Goal: Task Accomplishment & Management: Complete application form

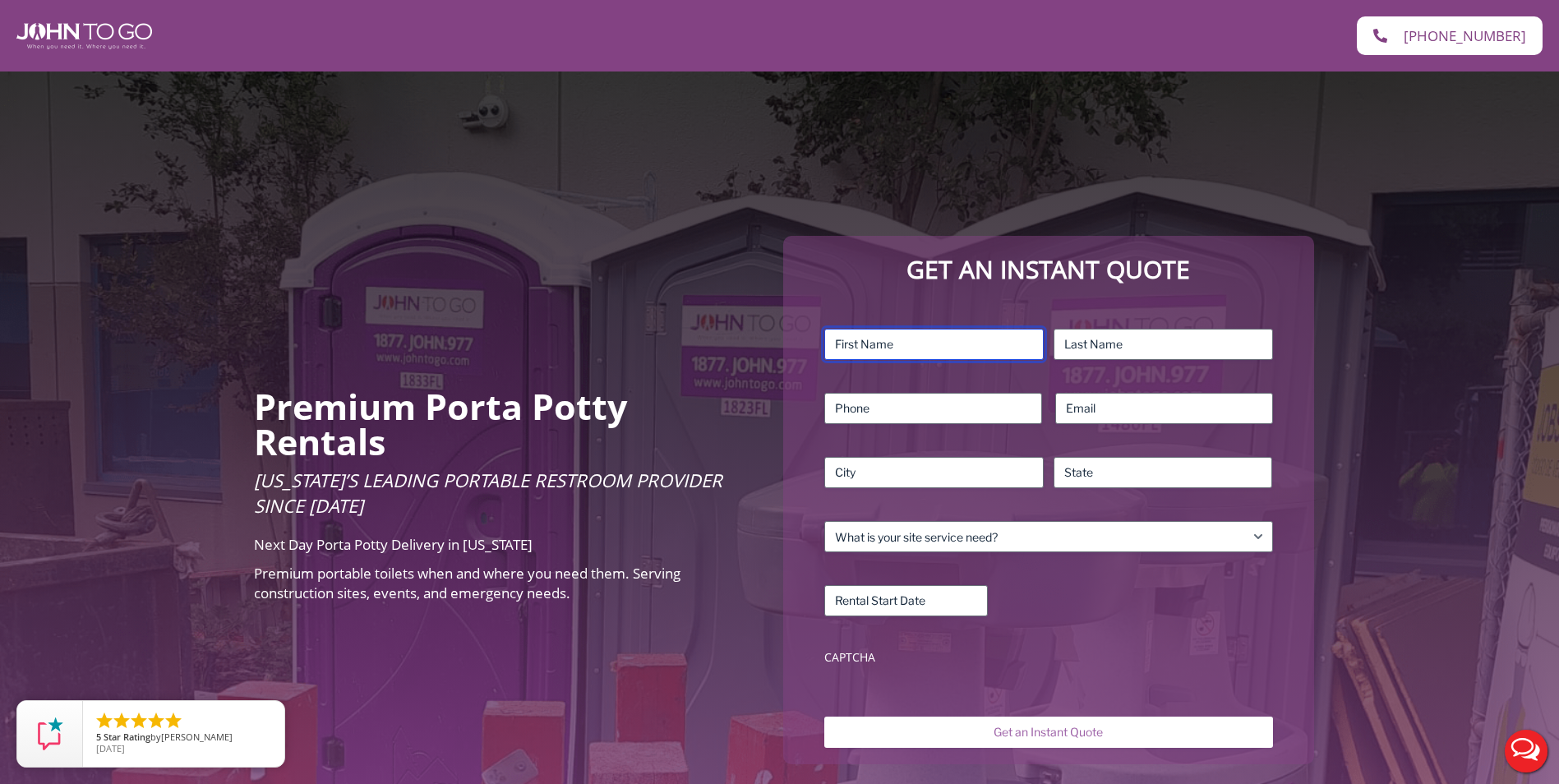
click at [899, 333] on input "First" at bounding box center [934, 344] width 219 height 31
type input "Stephen"
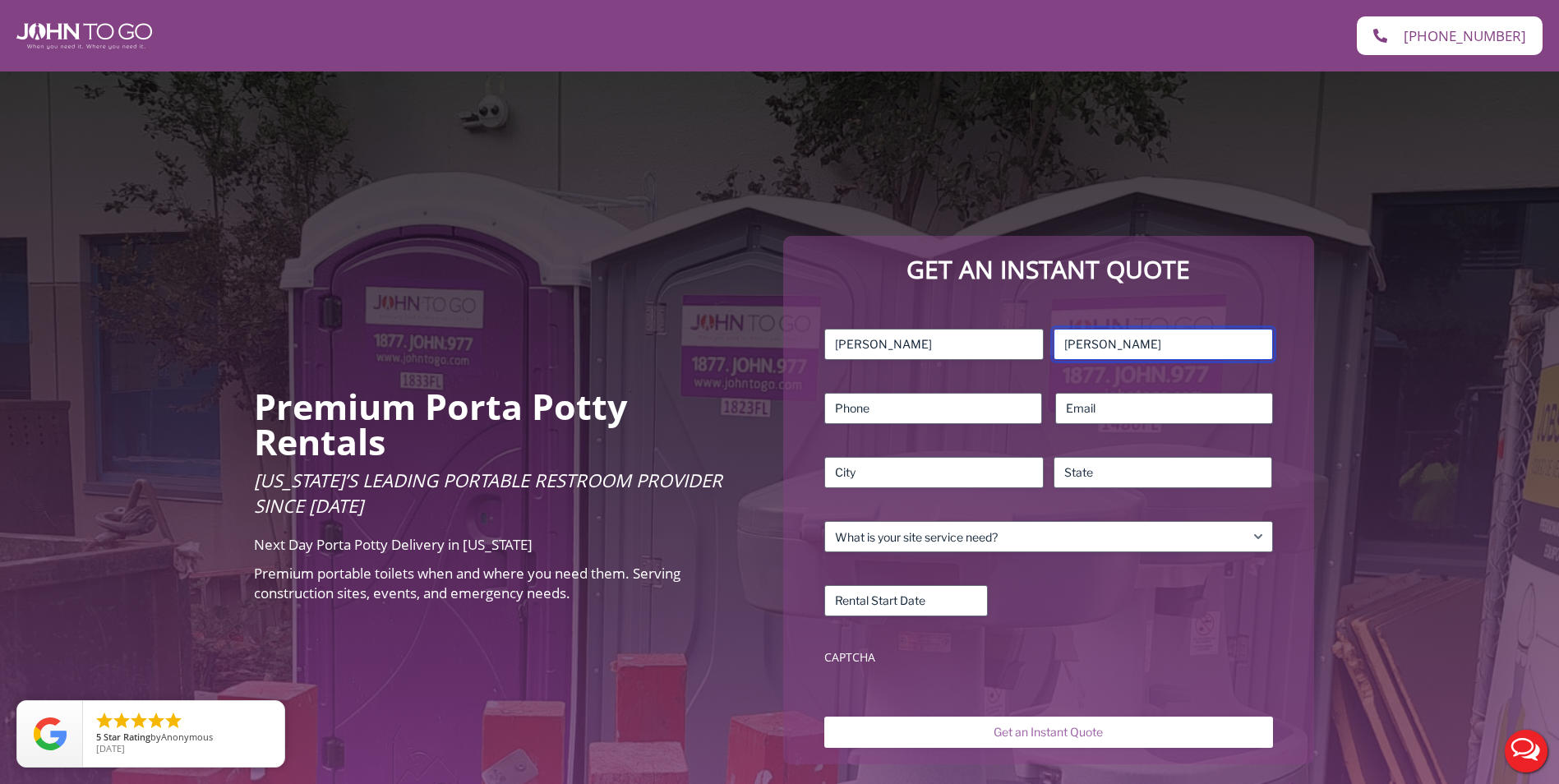
type input "Manko"
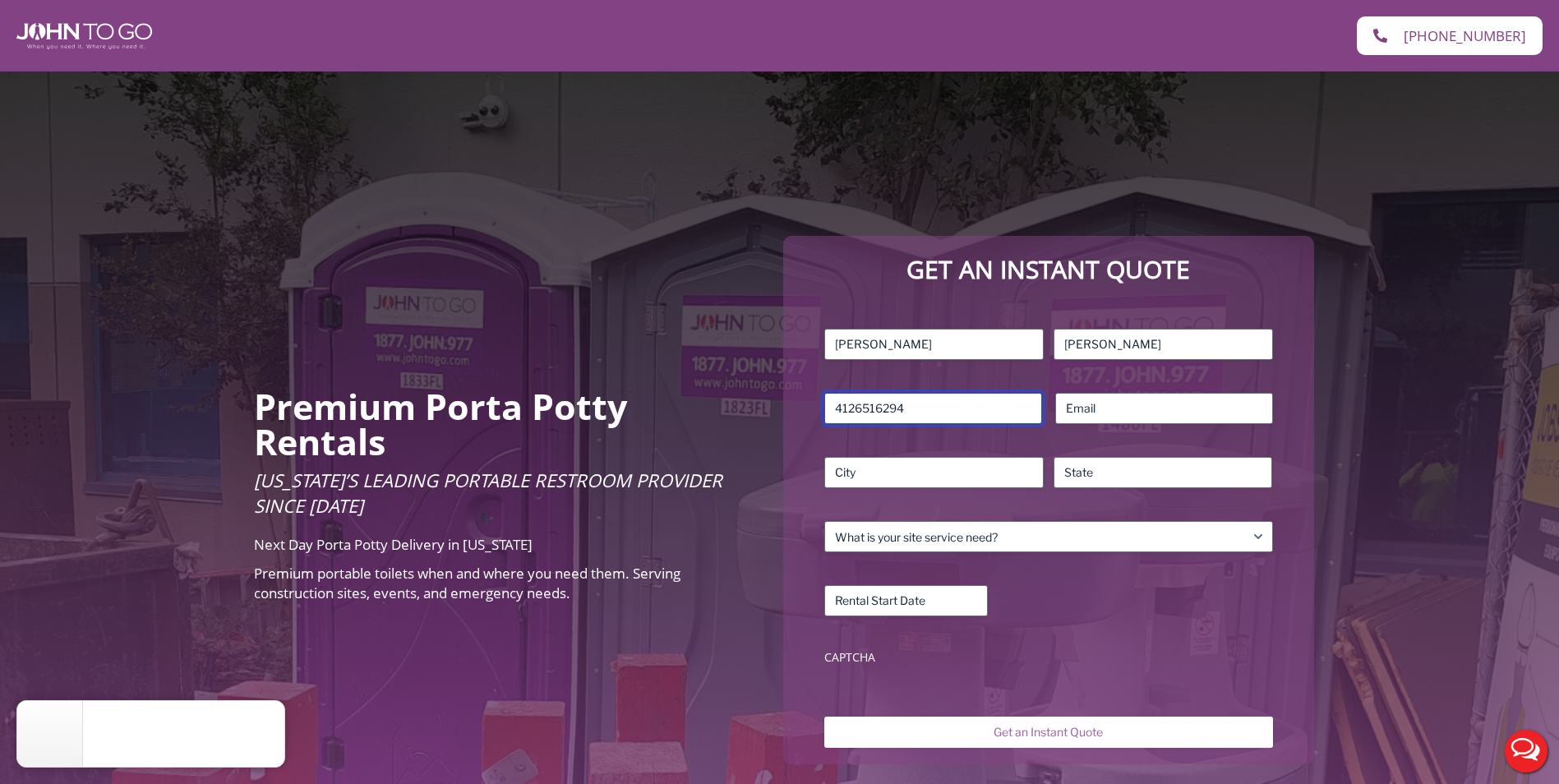
type input "4126516294"
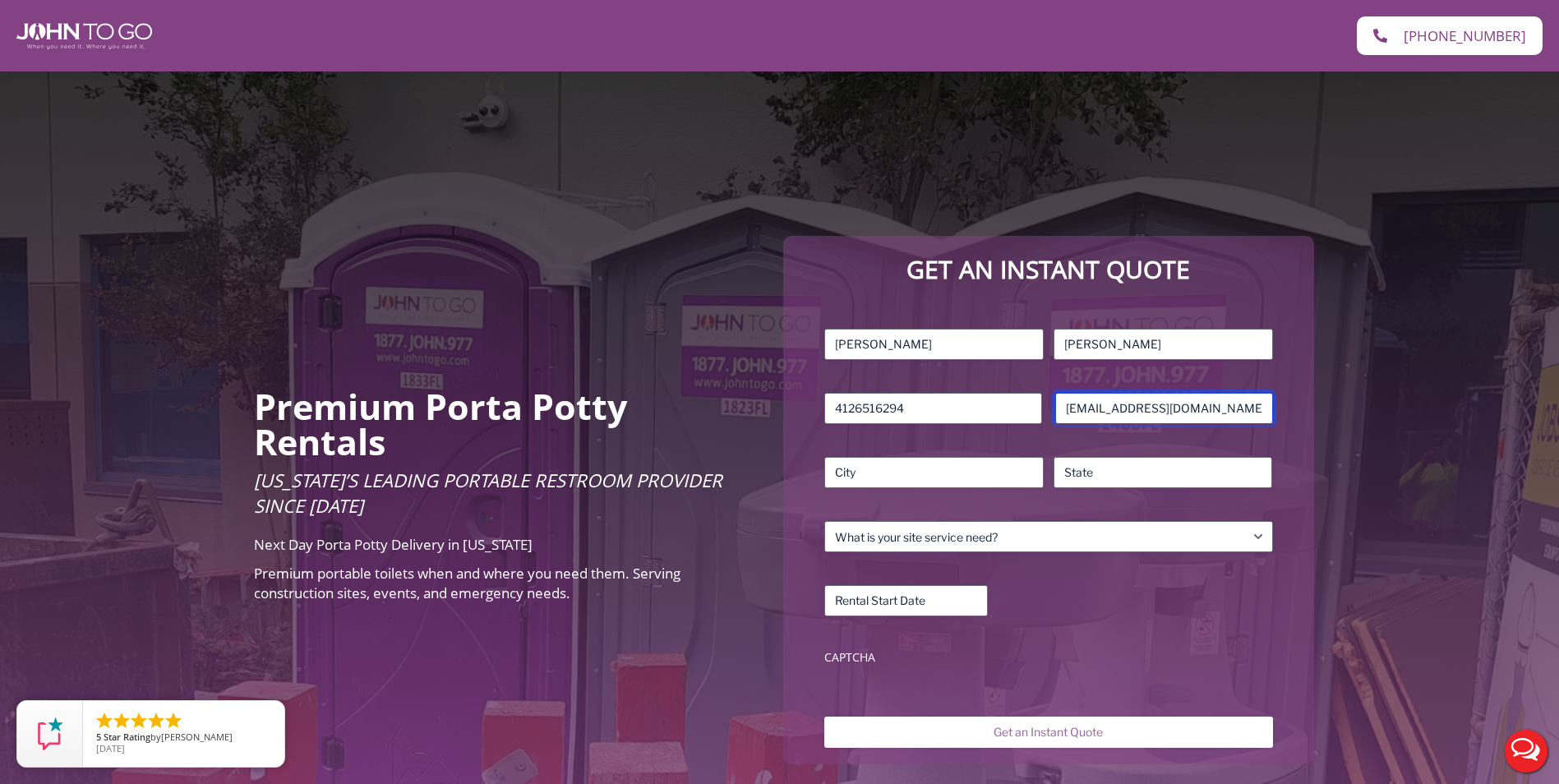
type input "smanko13@gmail.com"
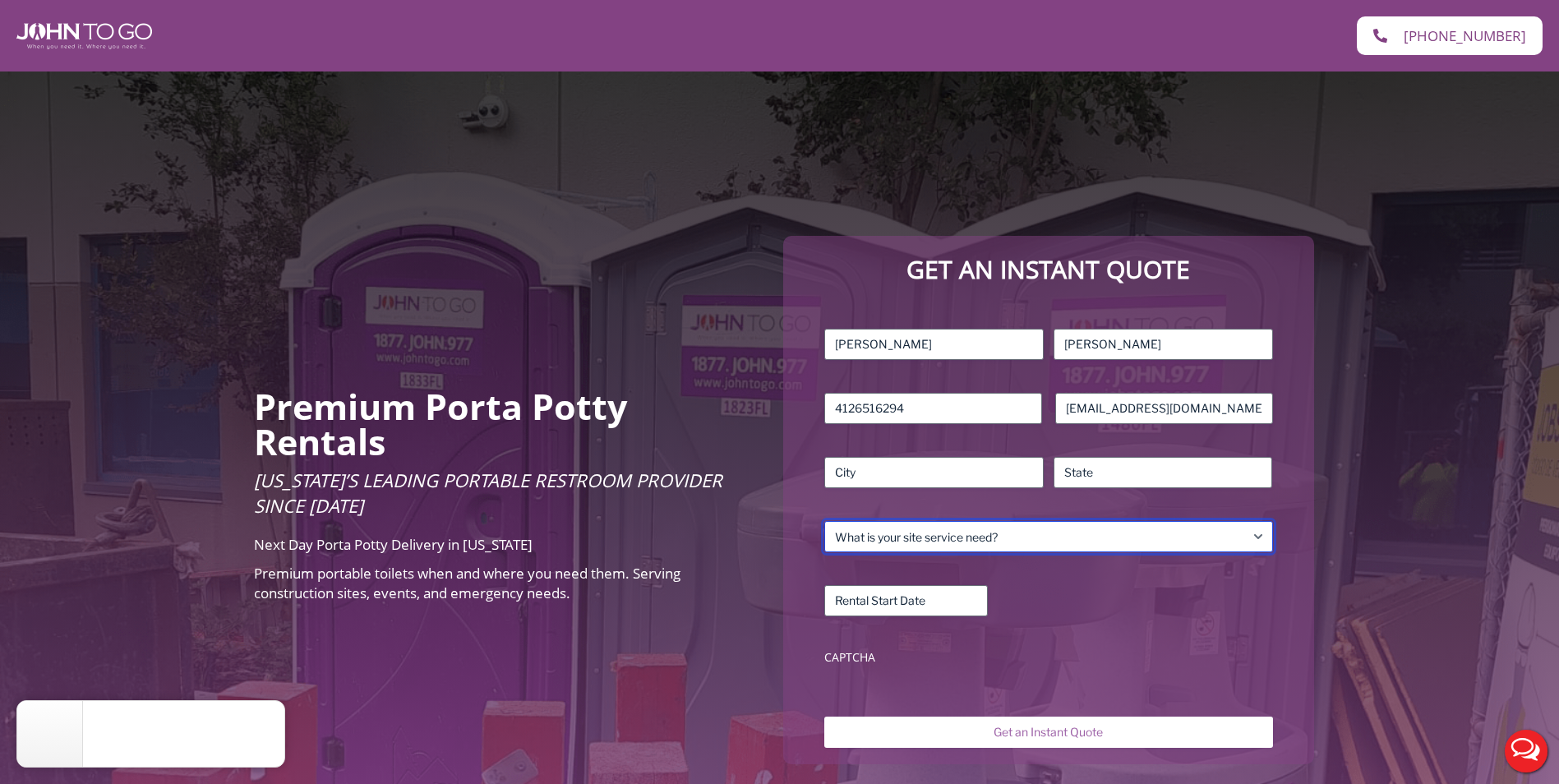
click at [1210, 529] on select "What is your site service need? Consumer Construction – Commercial Construction…" at bounding box center [1048, 537] width 448 height 31
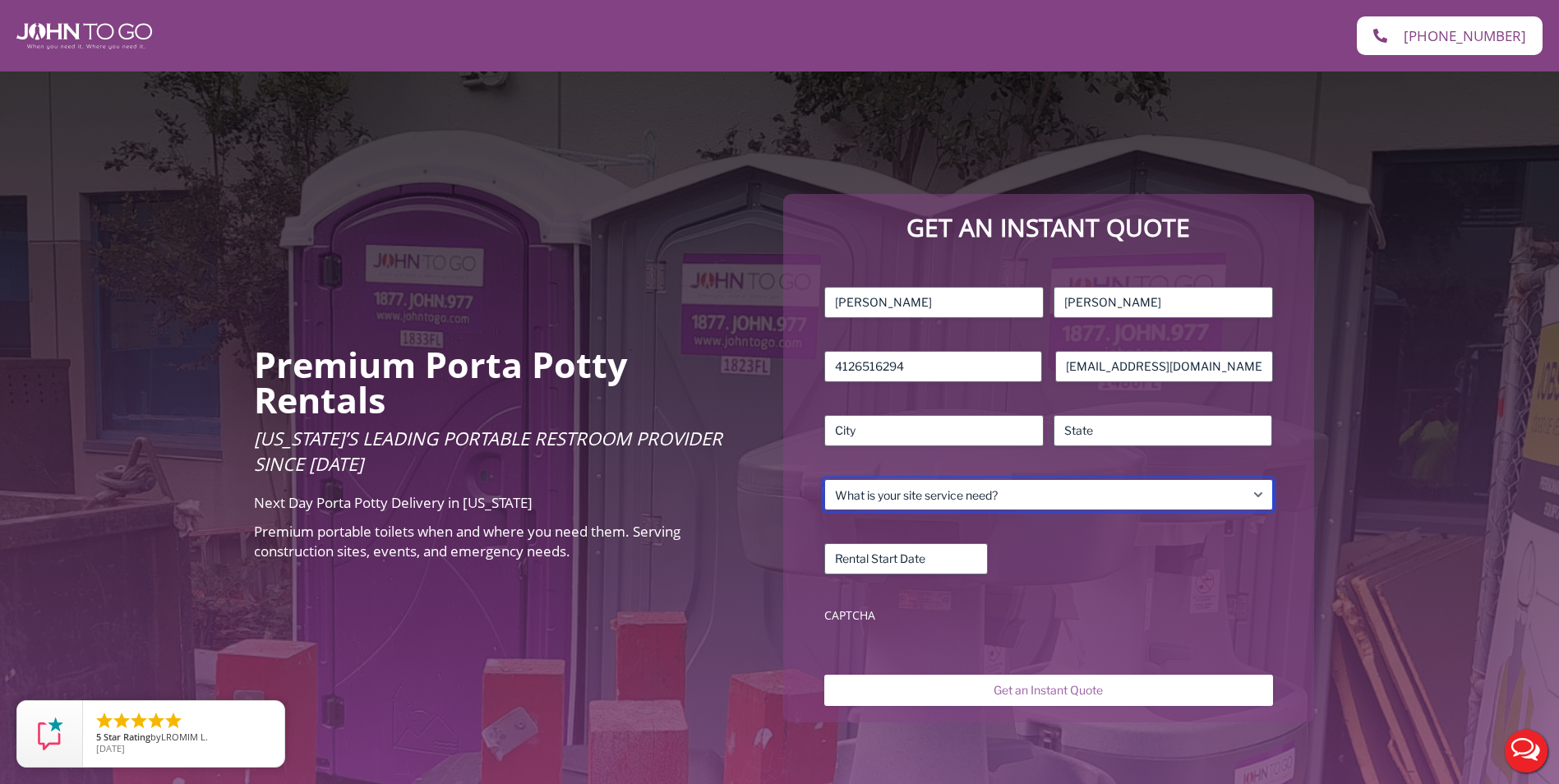
scroll to position [82, 0]
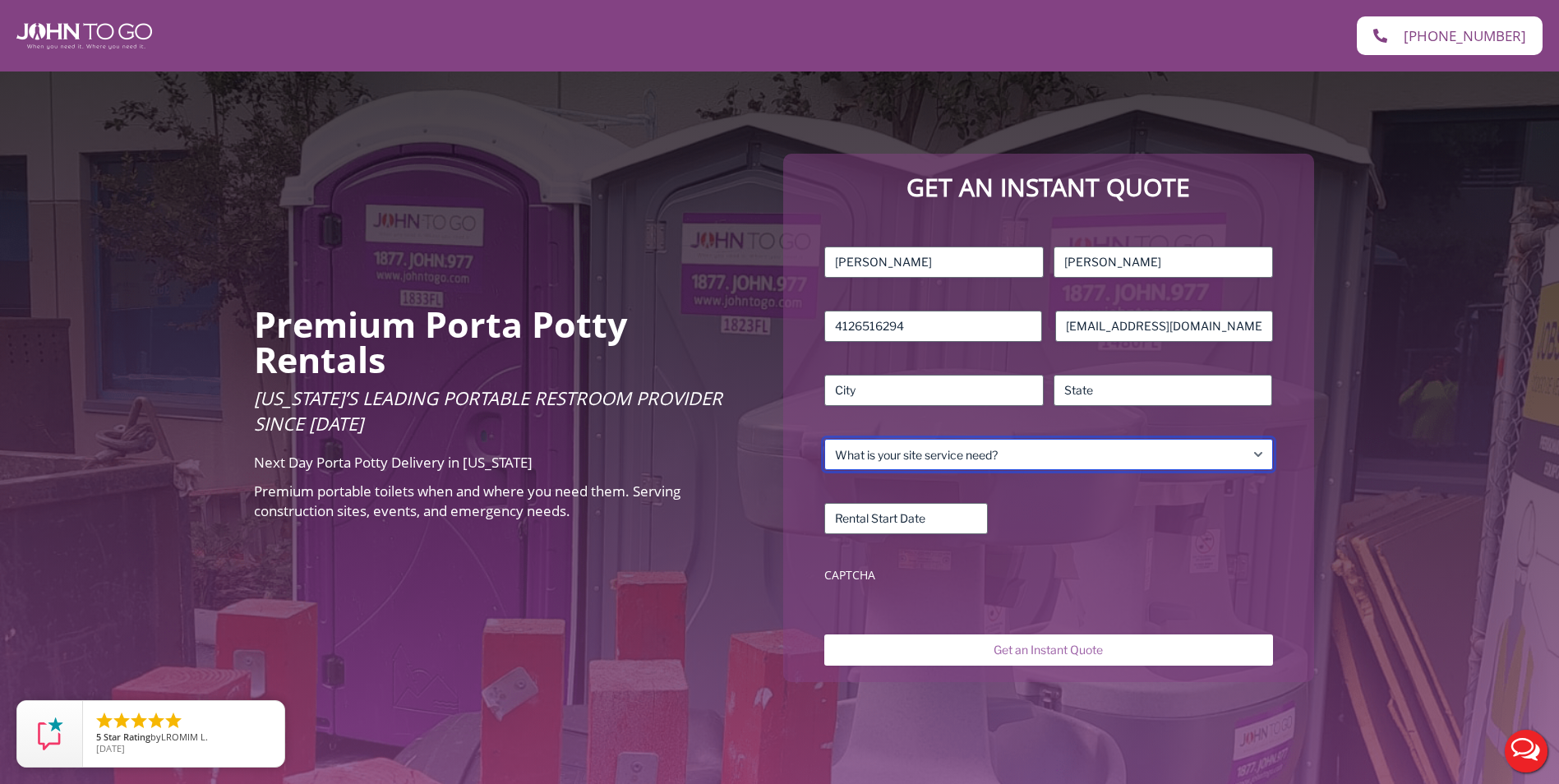
click at [1261, 456] on select "What is your site service need? Consumer Construction – Commercial Construction…" at bounding box center [1048, 455] width 448 height 31
select select "Construction - Residential"
click at [824, 439] on select "What is your site service need? Consumer Construction – Commercial Construction…" at bounding box center [1048, 455] width 448 height 31
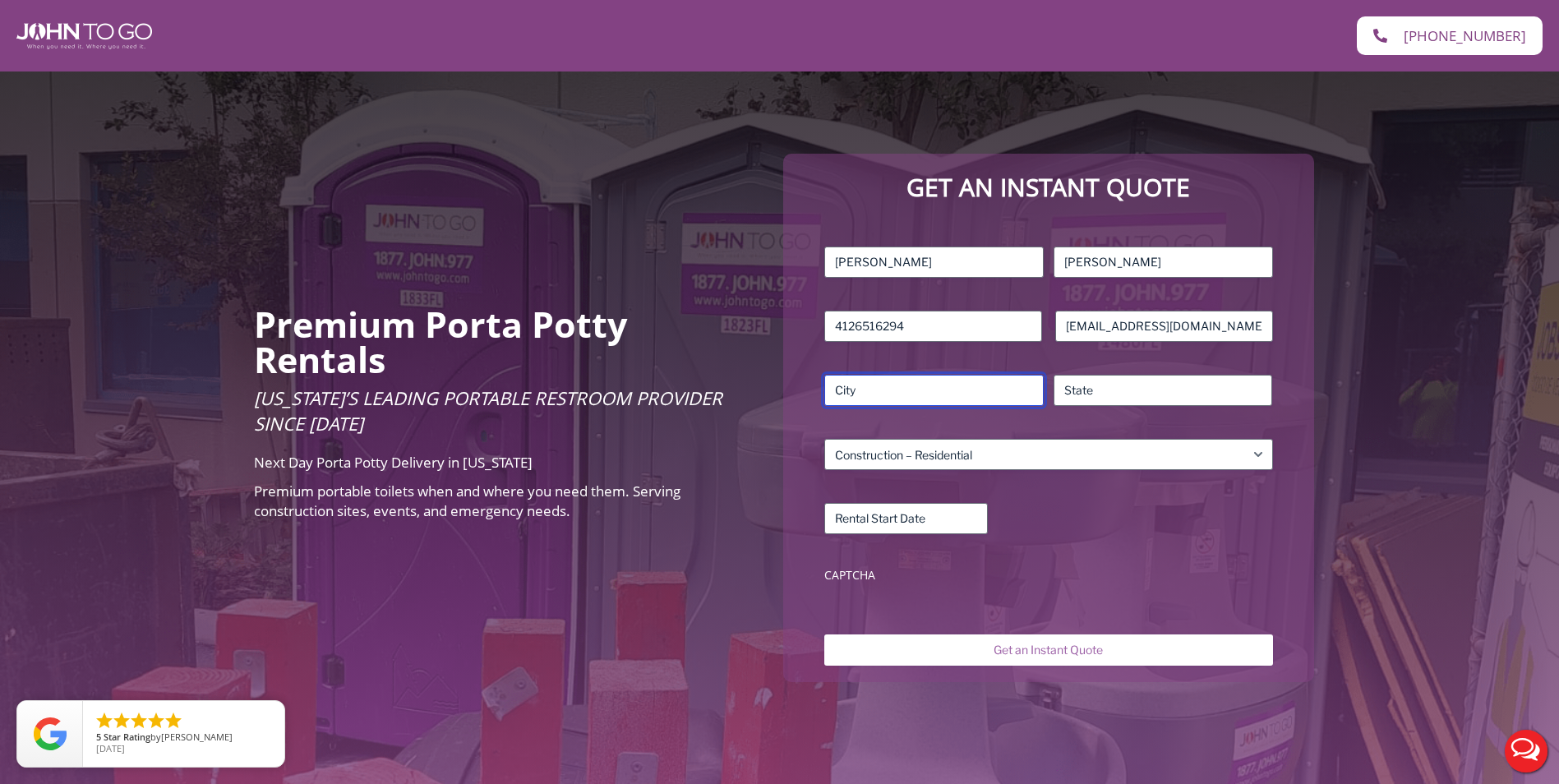
click at [896, 394] on input "City" at bounding box center [934, 391] width 219 height 31
type input "Naples"
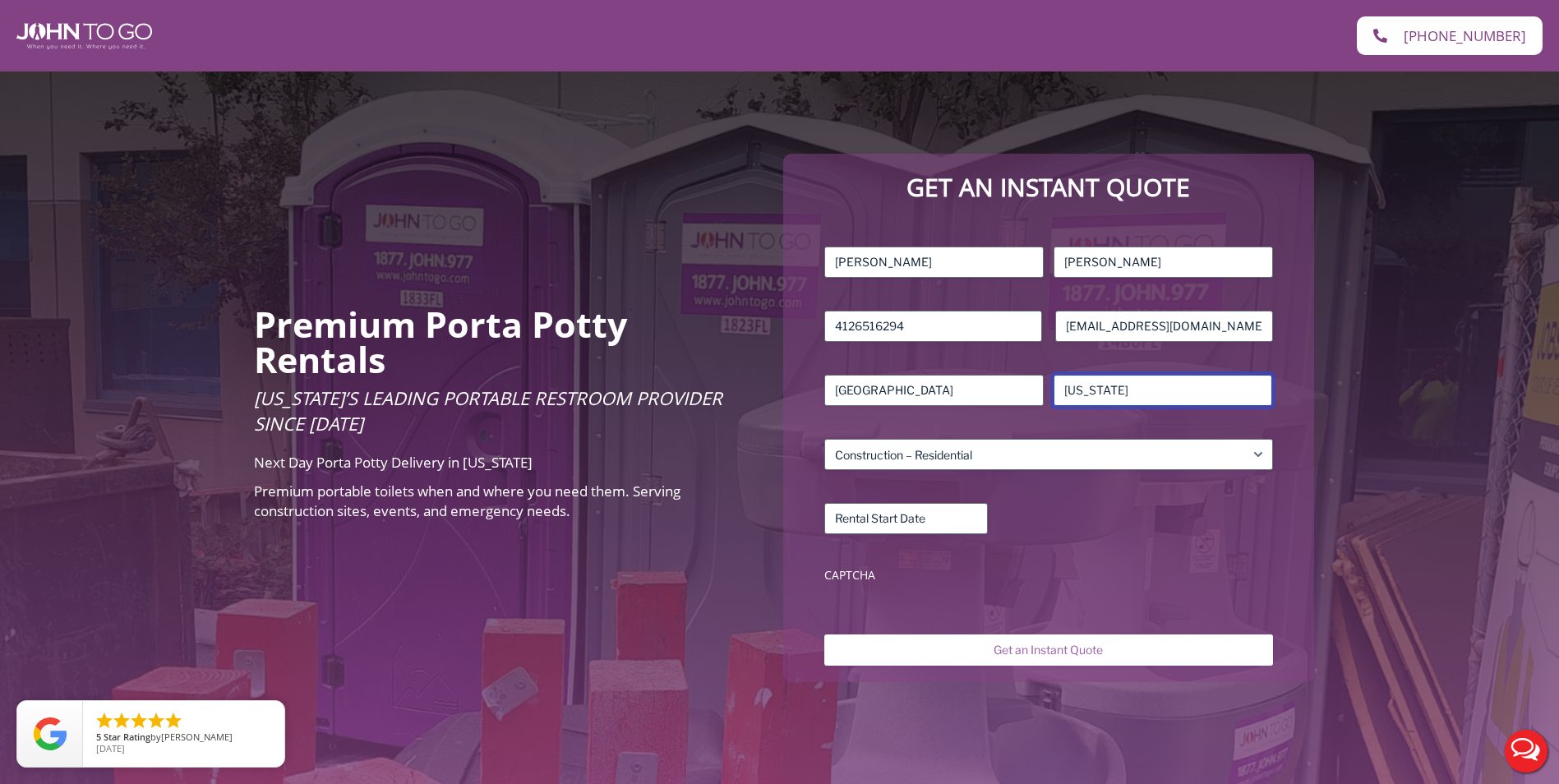
type input "Florida"
click at [1087, 592] on div "Name (Required) Stephen First Manko Last Phone (Required) 4126516294 Email (Req…" at bounding box center [1048, 418] width 464 height 360
click at [947, 520] on input "Rental Start Date (Required)" at bounding box center [906, 518] width 164 height 31
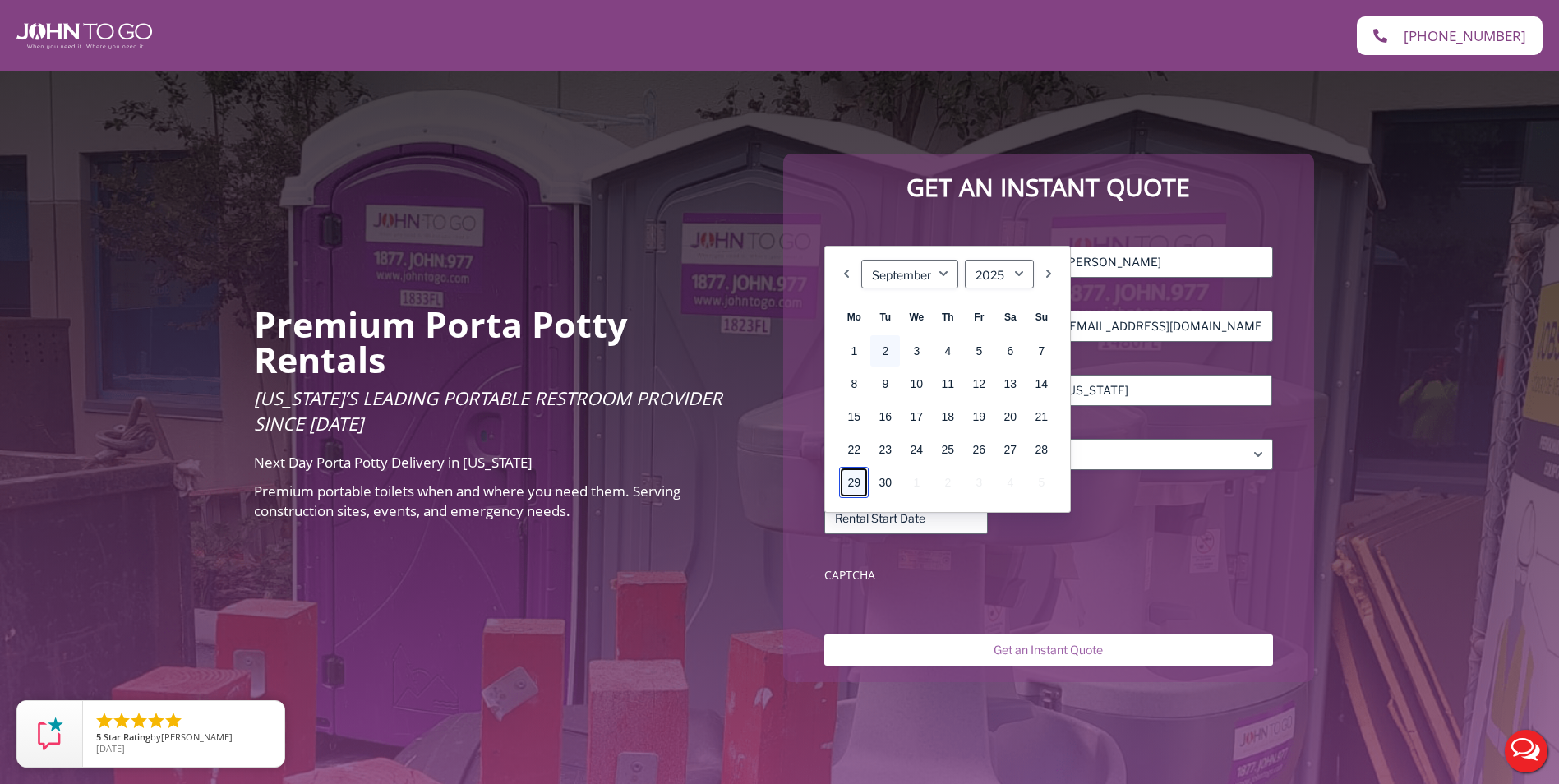
click at [856, 484] on link "29" at bounding box center [854, 483] width 30 height 31
type input "09/29/2025"
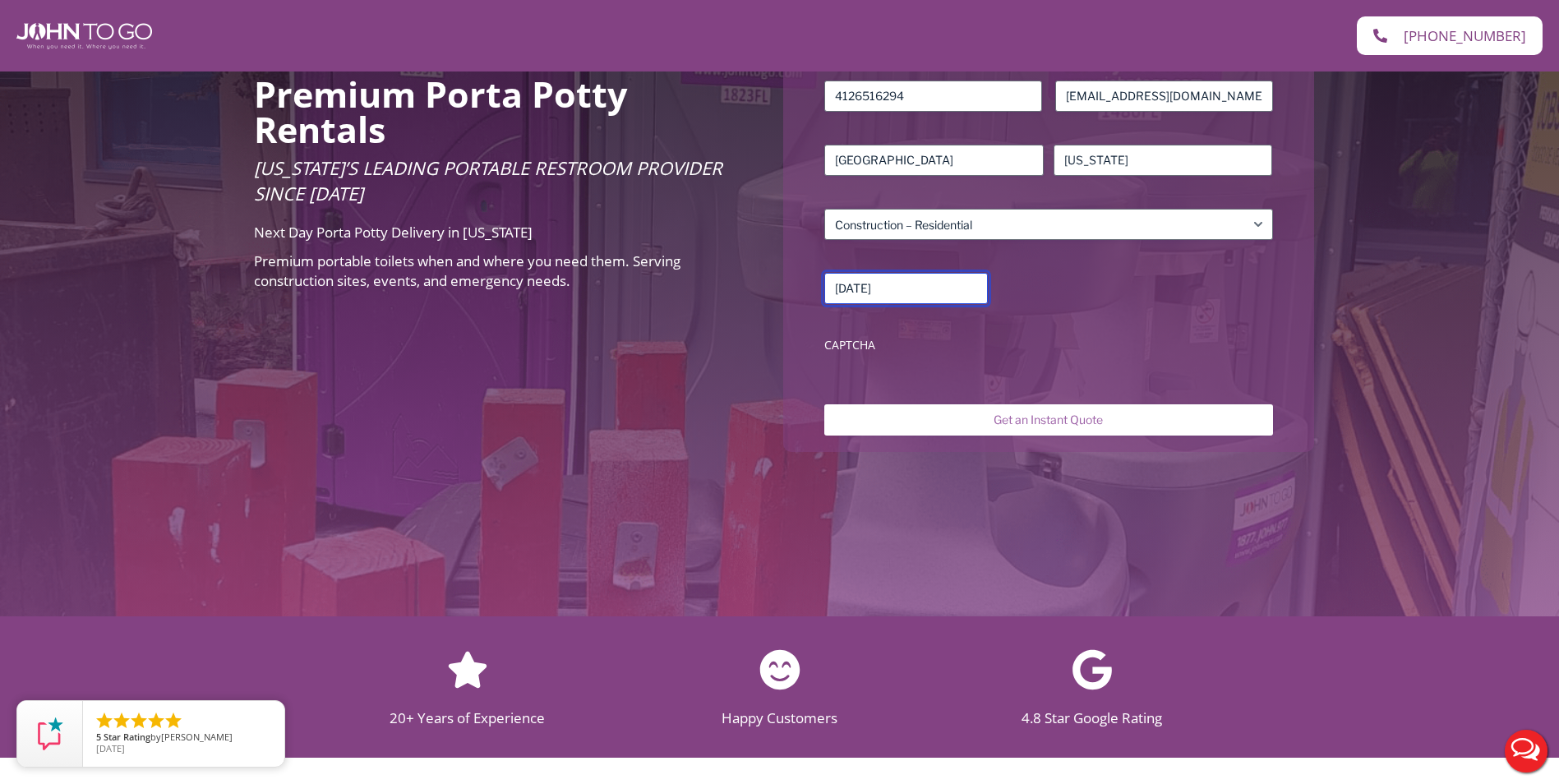
scroll to position [329, 0]
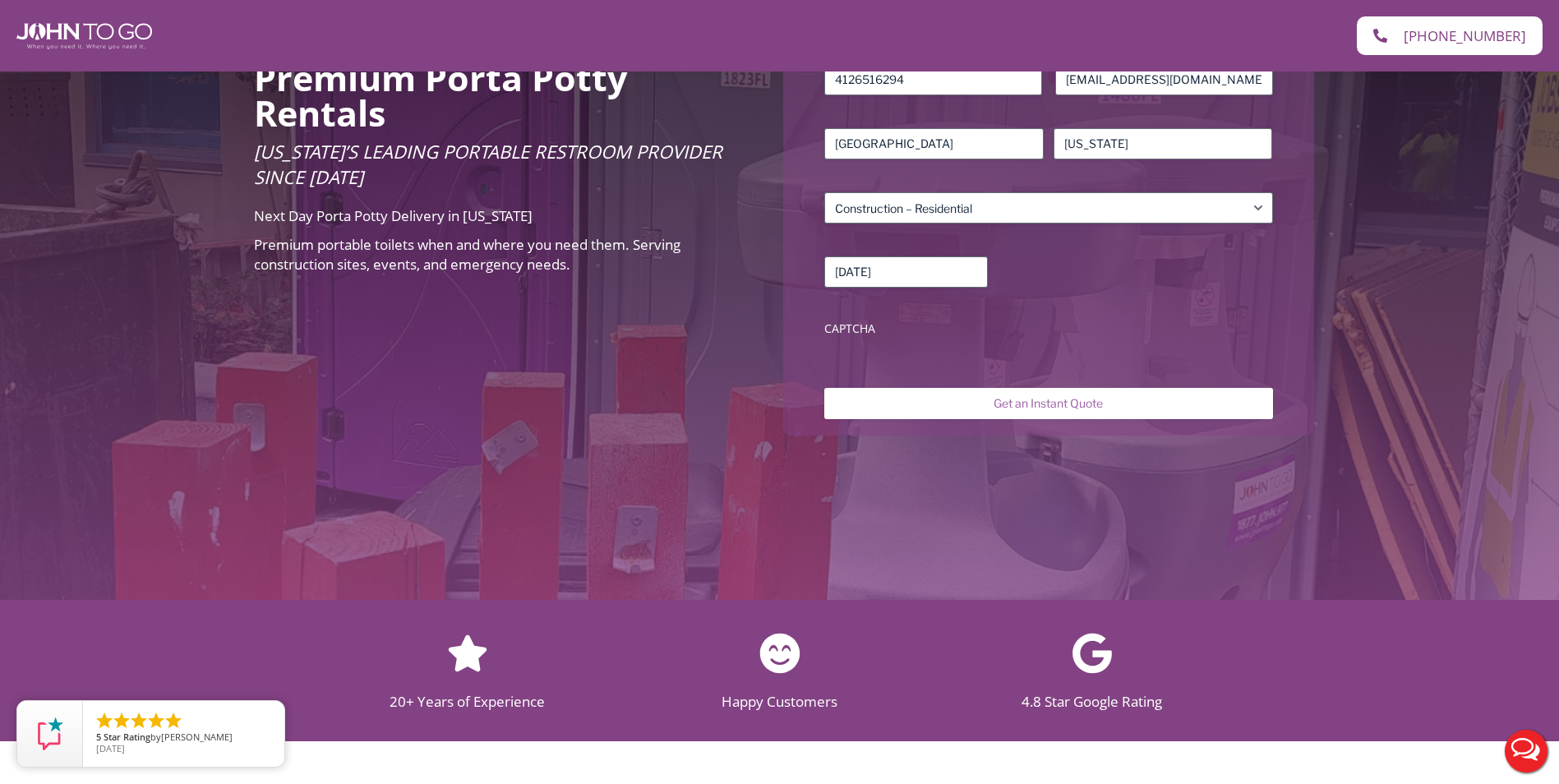
click at [845, 328] on label "CAPTCHA" at bounding box center [1048, 329] width 448 height 16
click at [900, 407] on input "Get an Instant Quote" at bounding box center [1048, 403] width 448 height 31
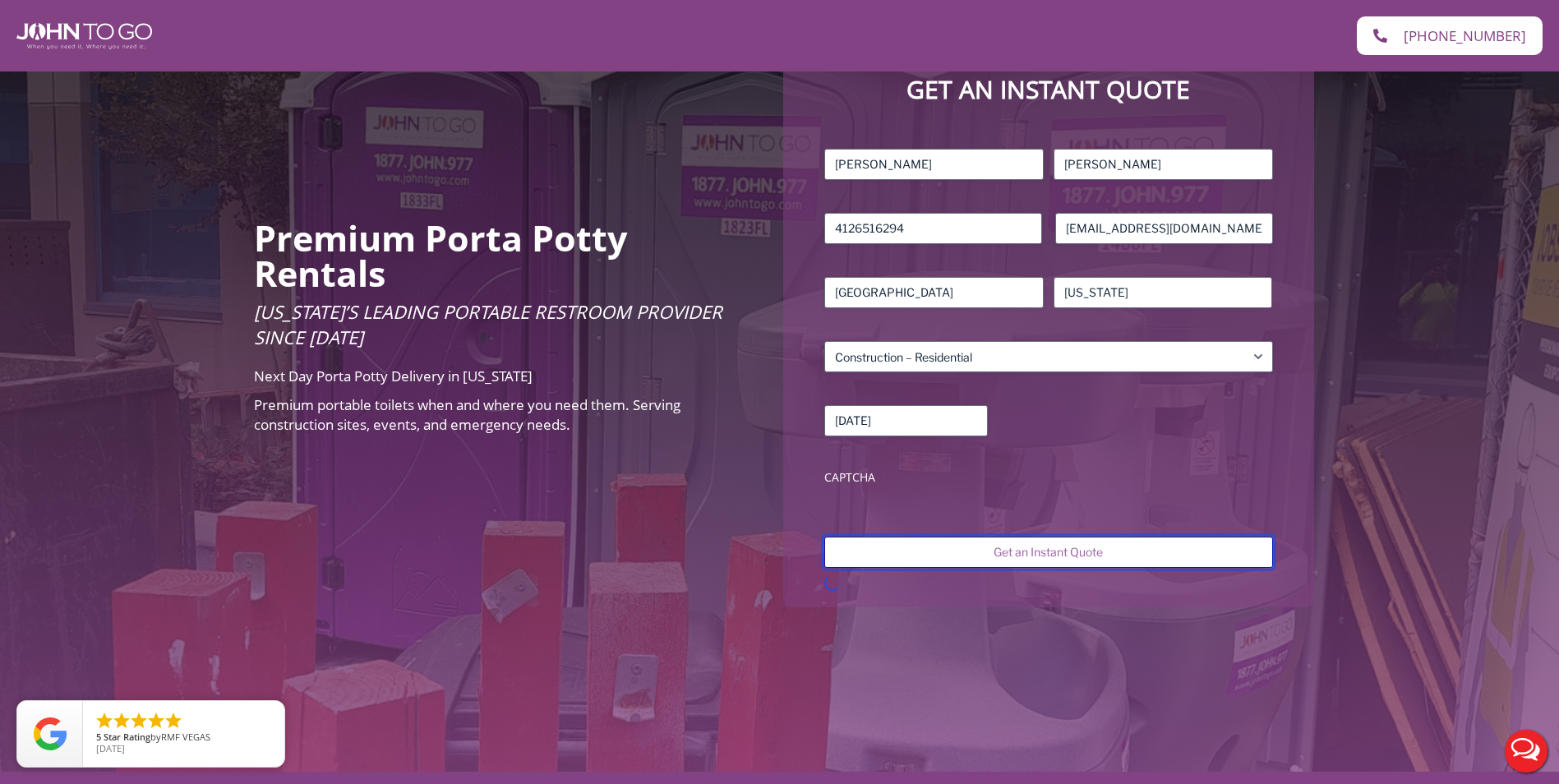
scroll to position [165, 0]
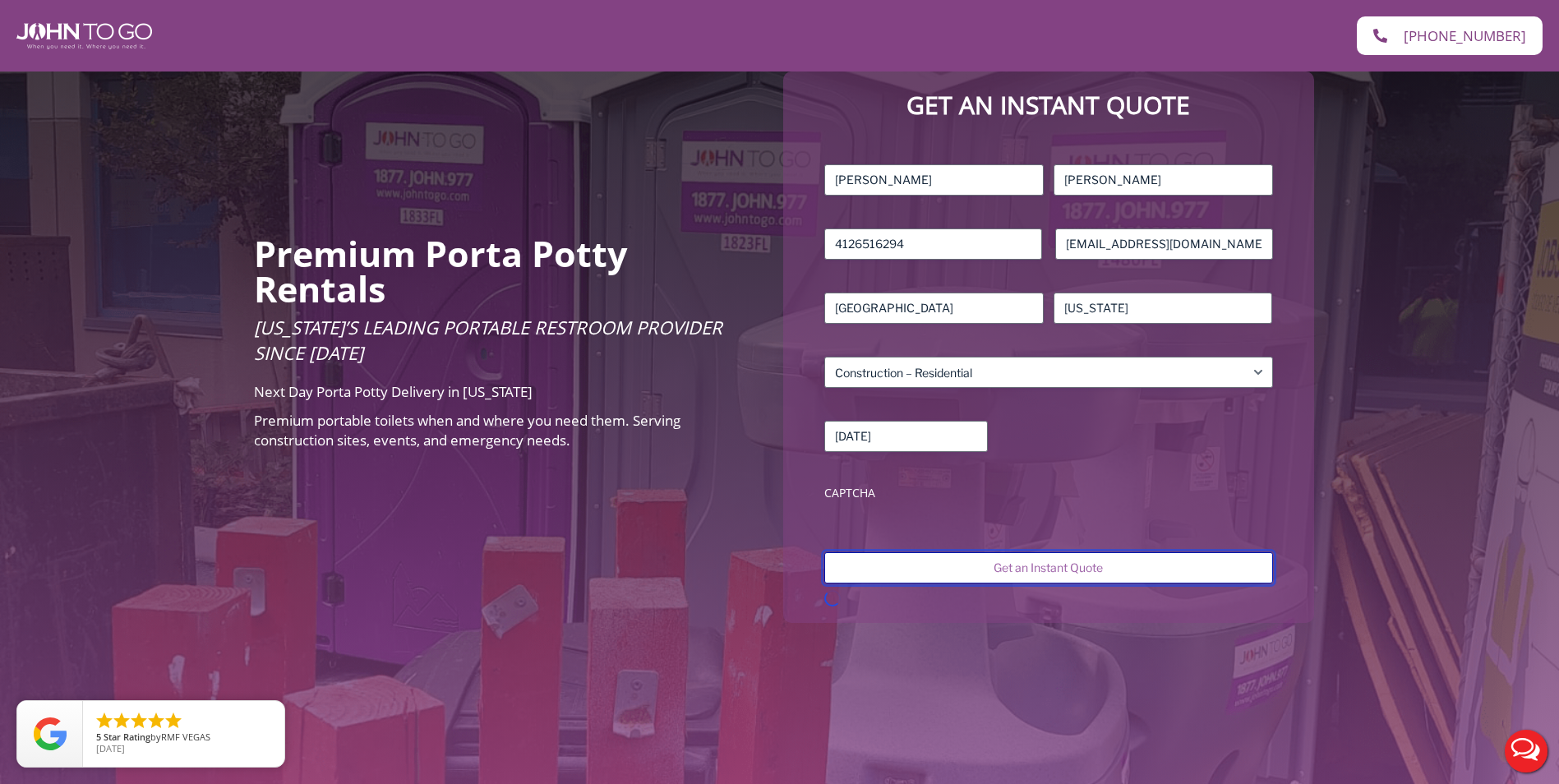
click at [1034, 570] on input "Get an Instant Quote" at bounding box center [1048, 568] width 448 height 31
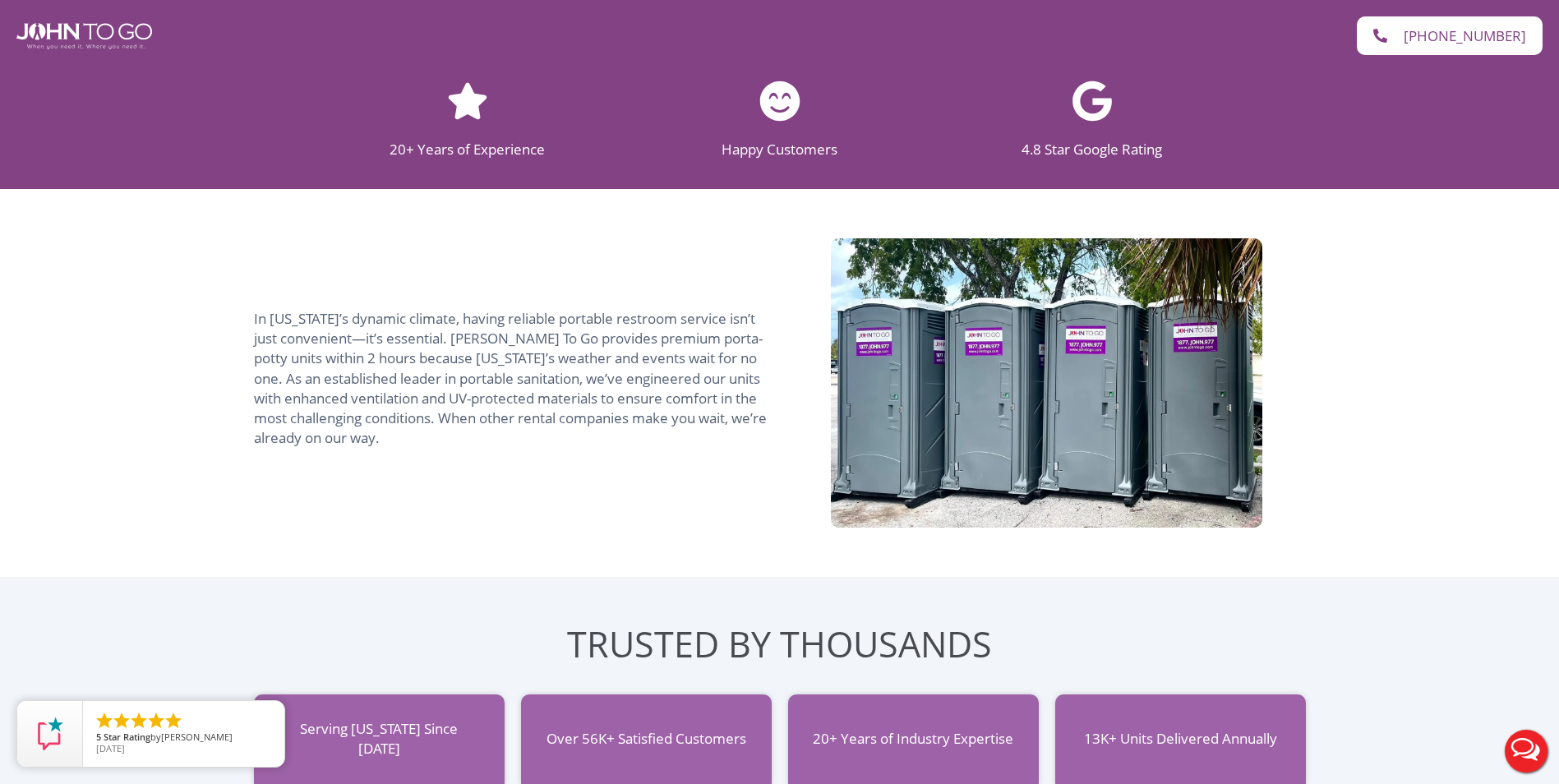
scroll to position [1233, 0]
